Goal: Task Accomplishment & Management: Manage account settings

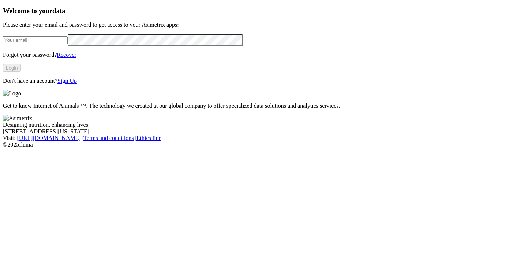
type input "[EMAIL_ADDRESS][DOMAIN_NAME]"
click at [0, 64] on html "Welcome to your data Please enter your email and password to get access to your…" at bounding box center [260, 75] width 521 height 151
drag, startPoint x: 141, startPoint y: 56, endPoint x: -3, endPoint y: 53, distance: 143.4
click at [0, 53] on html "Welcome to your data Please enter your email and password to get access to your…" at bounding box center [260, 75] width 521 height 151
paste input "[PERSON_NAME][EMAIL_ADDRESS][PERSON_NAME][DOMAIN_NAME]"
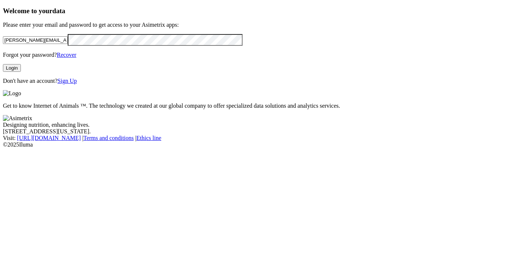
type input "[PERSON_NAME][EMAIL_ADDRESS][PERSON_NAME][DOMAIN_NAME]"
click at [21, 72] on button "Login" at bounding box center [12, 68] width 18 height 8
